Goal: Task Accomplishment & Management: Use online tool/utility

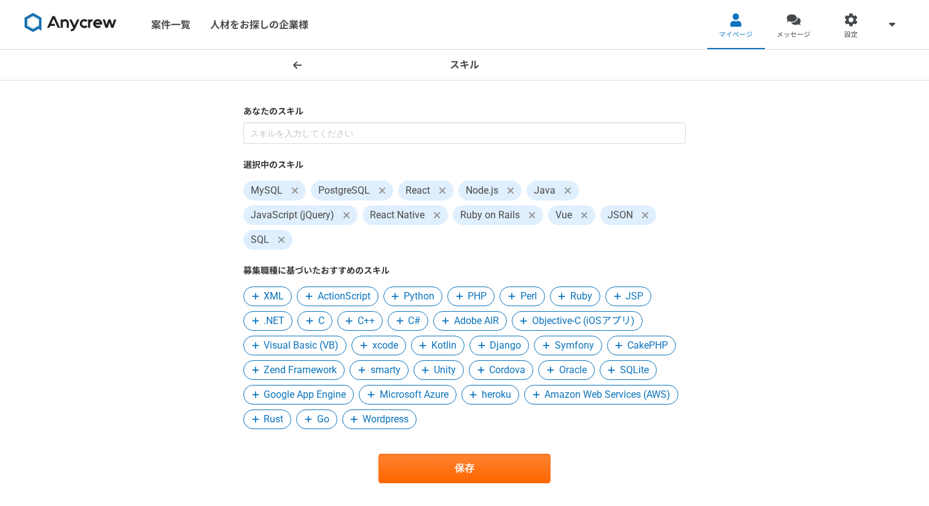
click at [531, 210] on icon at bounding box center [532, 215] width 7 height 10
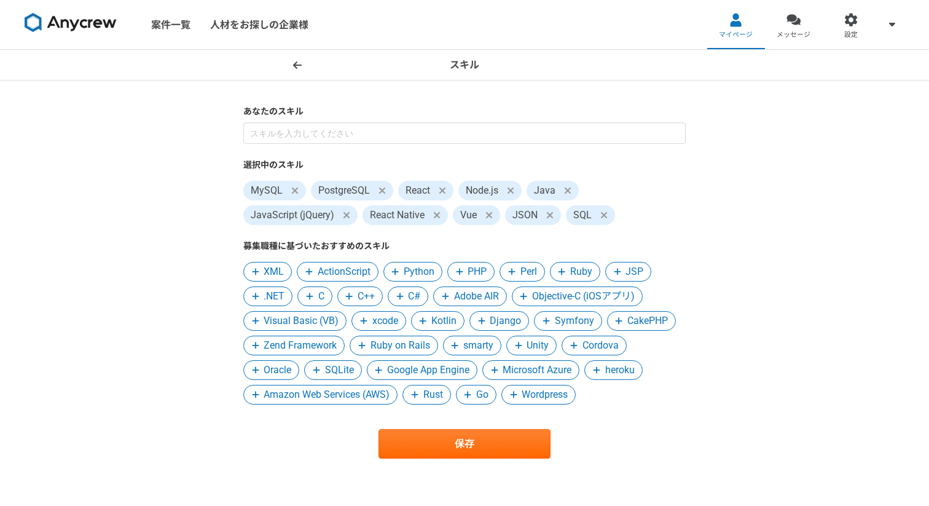
click at [436, 214] on icon at bounding box center [437, 215] width 6 height 6
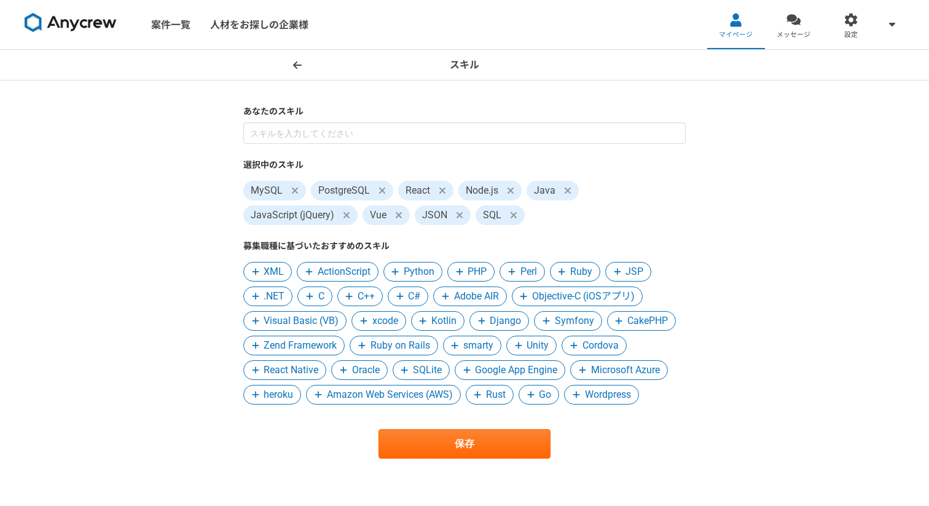
click at [289, 188] on span at bounding box center [295, 190] width 15 height 15
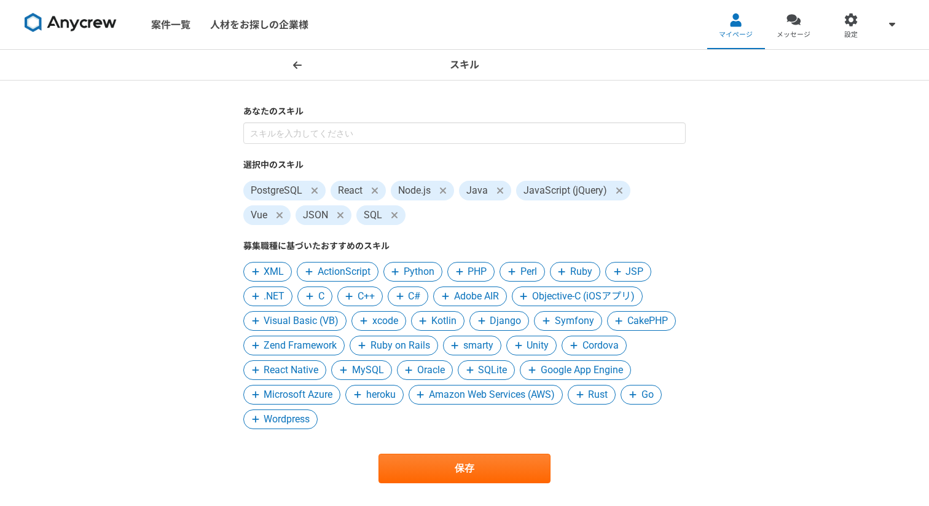
click at [459, 396] on span "Amazon Web Services (AWS)" at bounding box center [492, 394] width 126 height 15
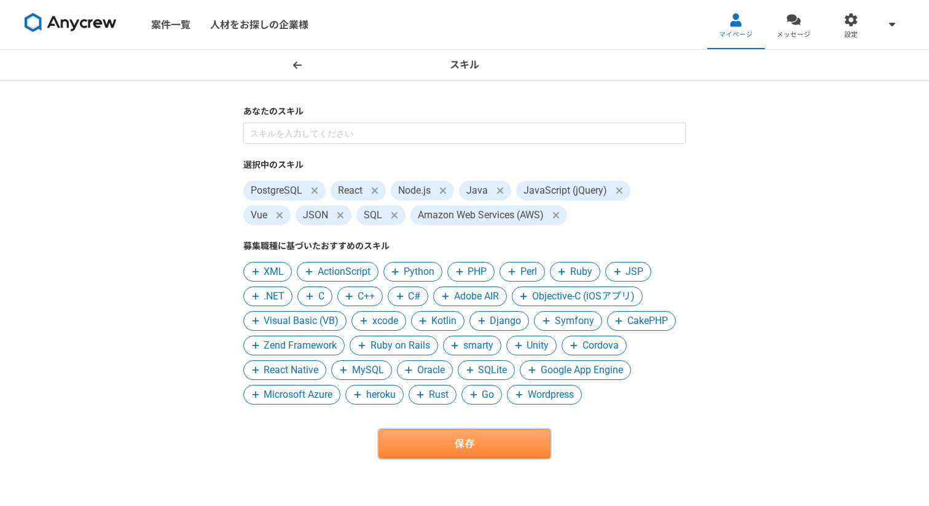
click at [423, 450] on button "保存" at bounding box center [465, 444] width 172 height 30
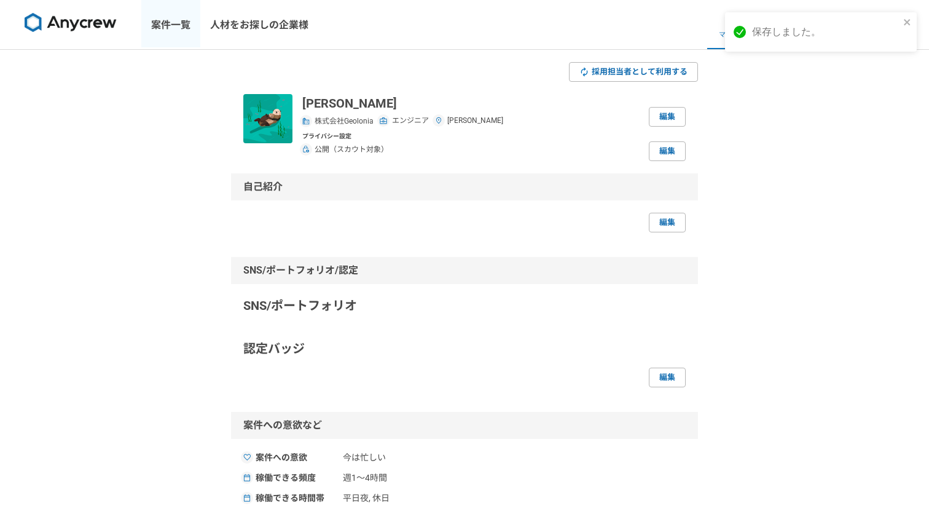
click at [183, 38] on link "案件一覧" at bounding box center [170, 24] width 59 height 49
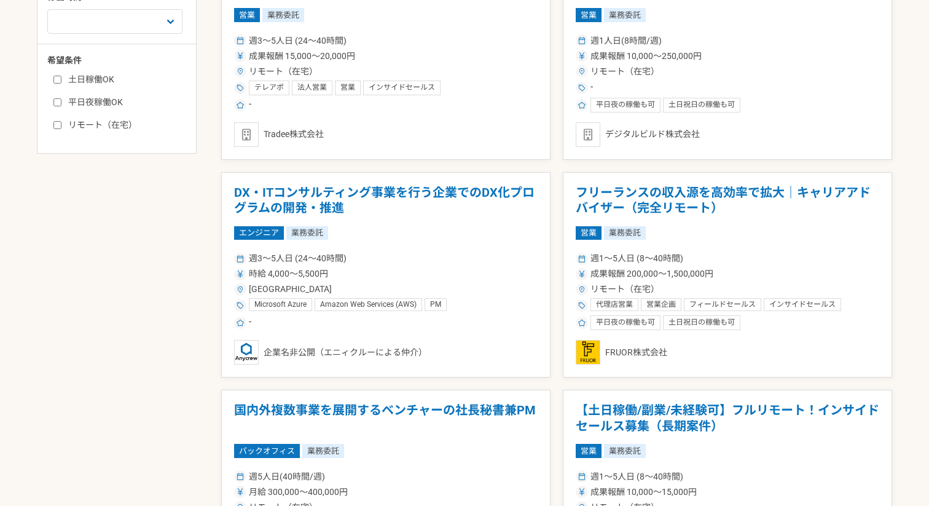
scroll to position [532, 0]
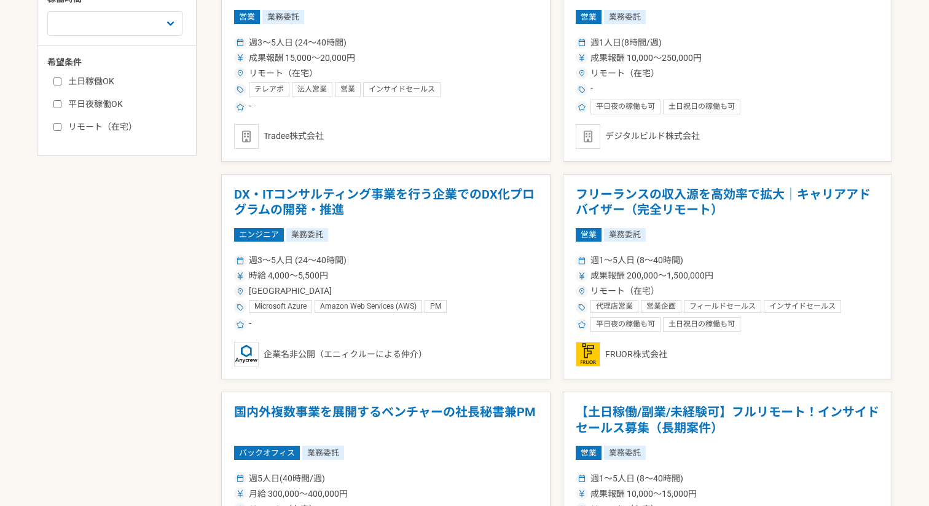
click at [114, 128] on label "リモート（在宅）" at bounding box center [123, 126] width 141 height 13
click at [61, 128] on input "リモート（在宅）" at bounding box center [57, 127] width 8 height 8
checkbox input "true"
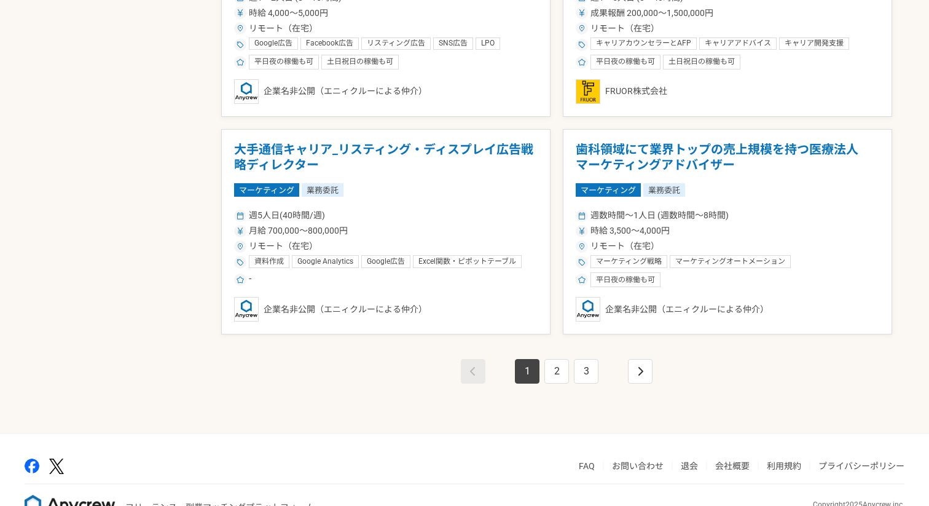
scroll to position [2137, 0]
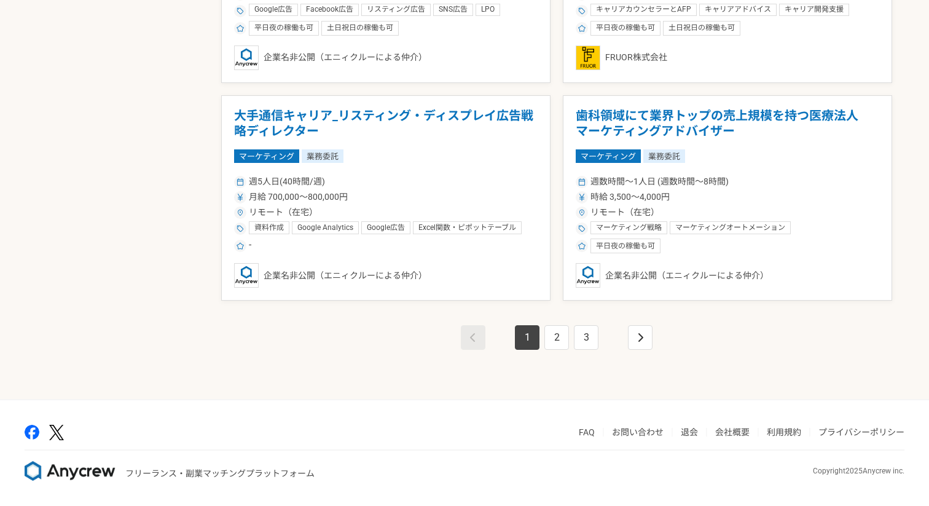
click at [544, 332] on li "2" at bounding box center [557, 337] width 30 height 25
click at [553, 332] on link "2" at bounding box center [557, 337] width 25 height 25
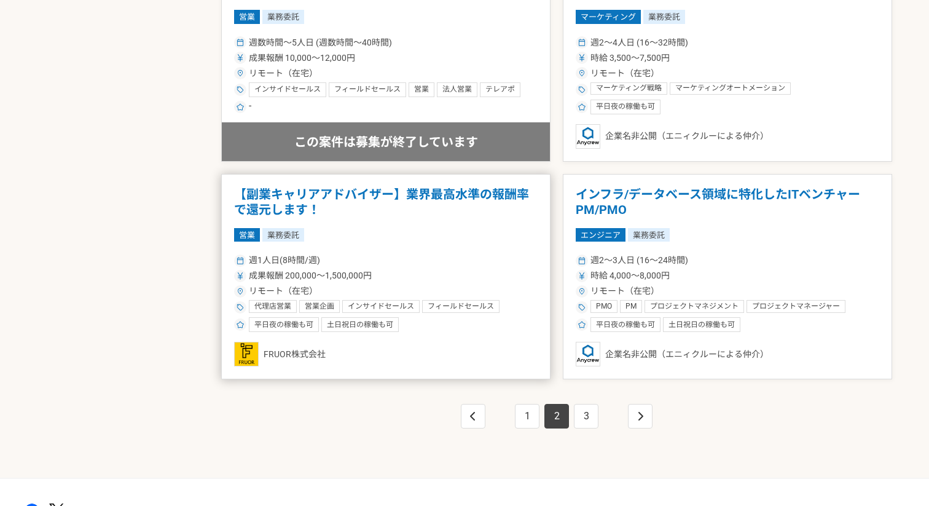
scroll to position [2060, 0]
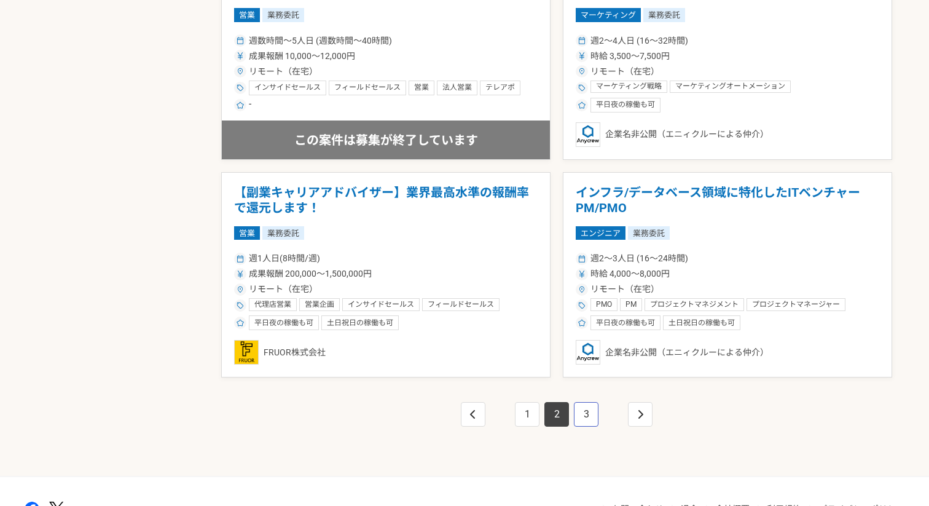
click at [580, 405] on link "3" at bounding box center [586, 414] width 25 height 25
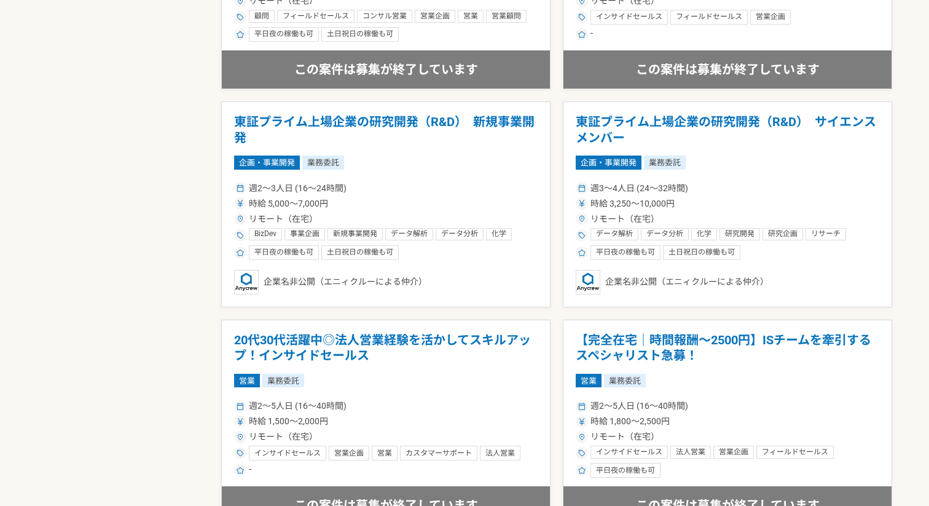
scroll to position [1913, 0]
